Goal: Information Seeking & Learning: Check status

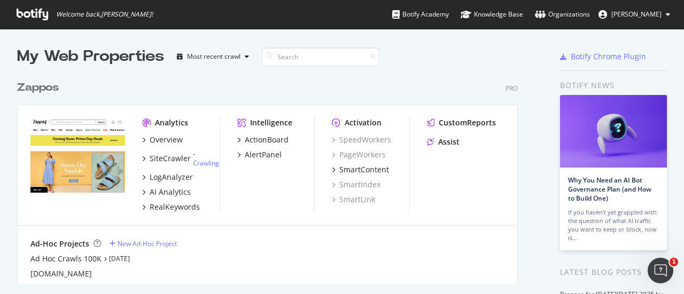
click at [41, 89] on div "Zappos" at bounding box center [38, 87] width 42 height 15
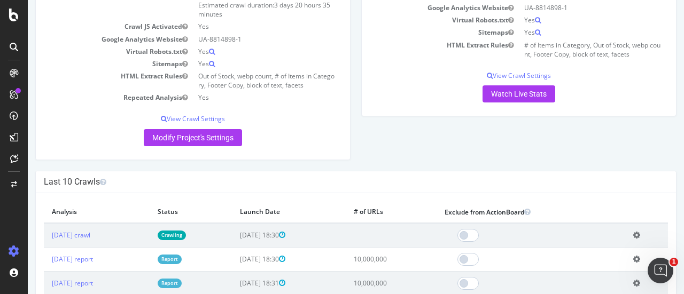
scroll to position [214, 0]
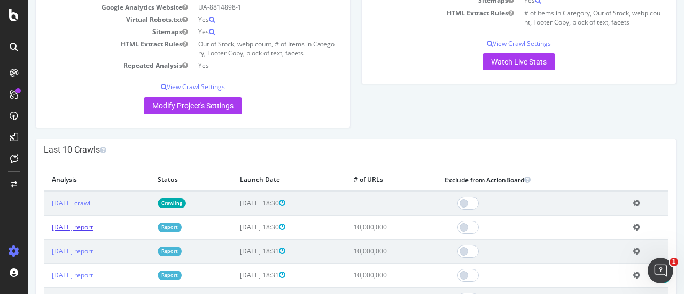
click at [93, 225] on link "[DATE] report" at bounding box center [72, 227] width 41 height 9
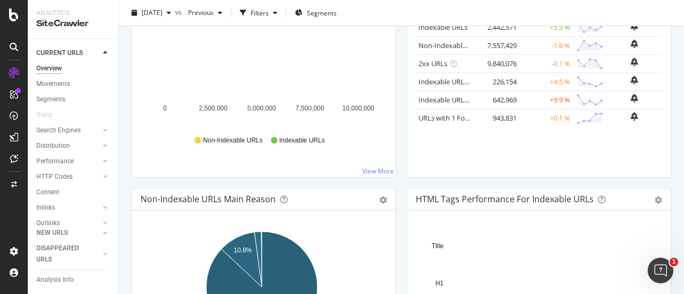
scroll to position [214, 0]
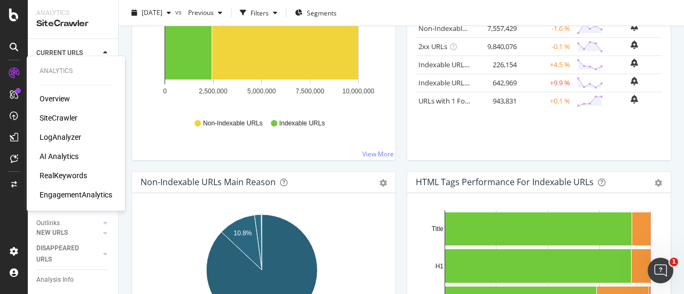
click at [67, 175] on div "RealKeywords" at bounding box center [64, 175] width 48 height 11
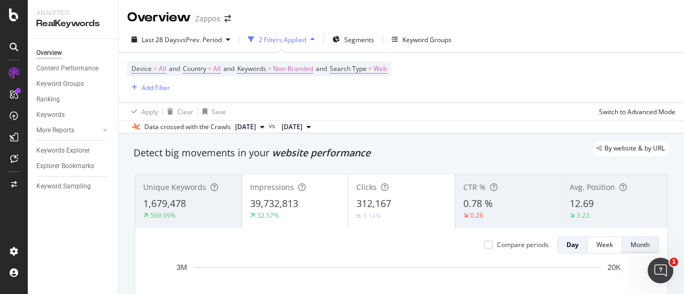
click at [630, 243] on div "Month" at bounding box center [639, 244] width 19 height 9
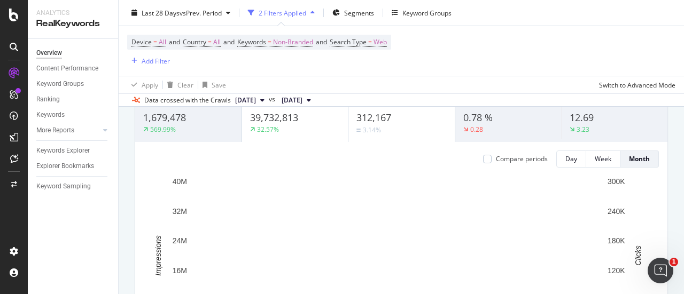
scroll to position [107, 0]
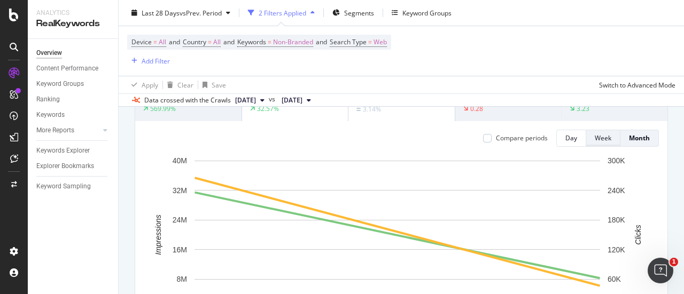
click at [595, 140] on div "Week" at bounding box center [602, 138] width 17 height 9
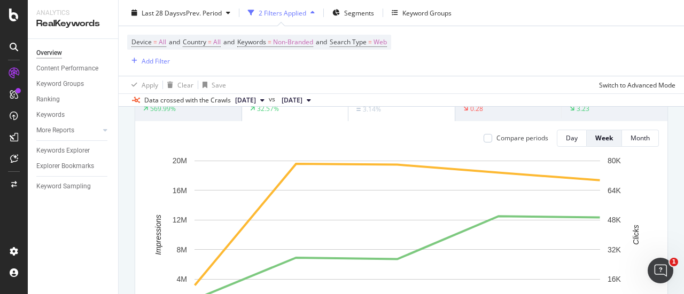
click at [269, 100] on button "[DATE]" at bounding box center [250, 100] width 38 height 13
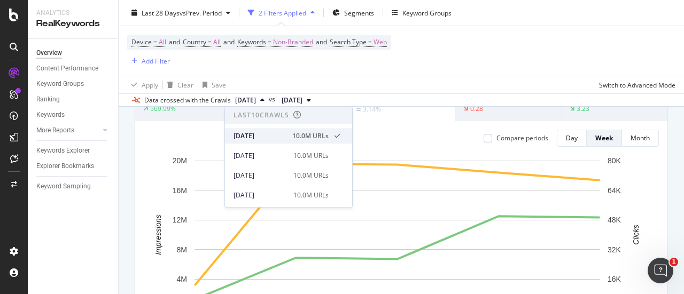
click at [266, 138] on div "[DATE]" at bounding box center [259, 136] width 52 height 10
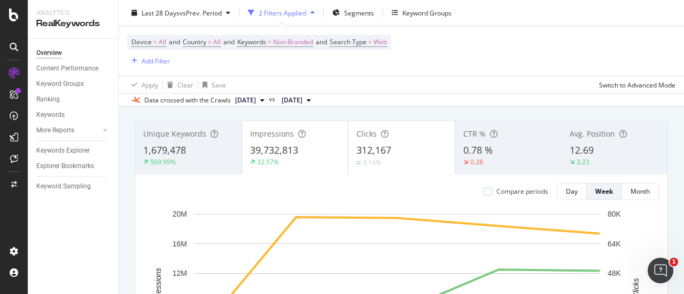
scroll to position [0, 0]
